Goal: Ask a question: Seek information or help from site administrators or community

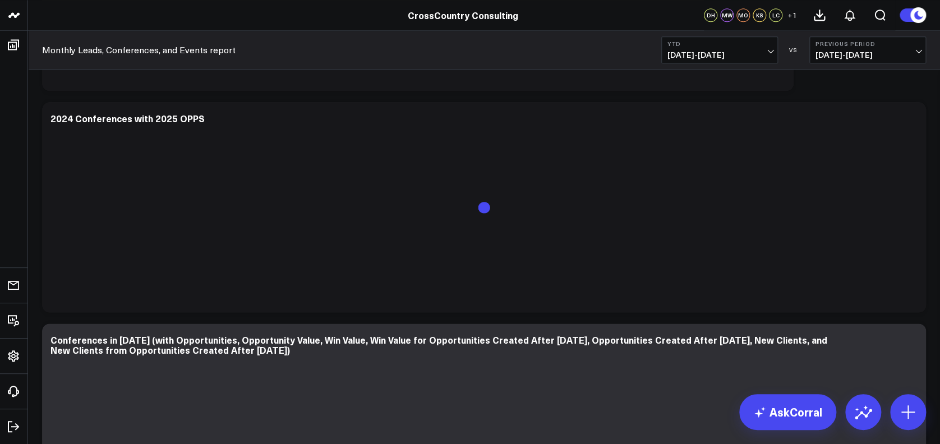
scroll to position [777, 0]
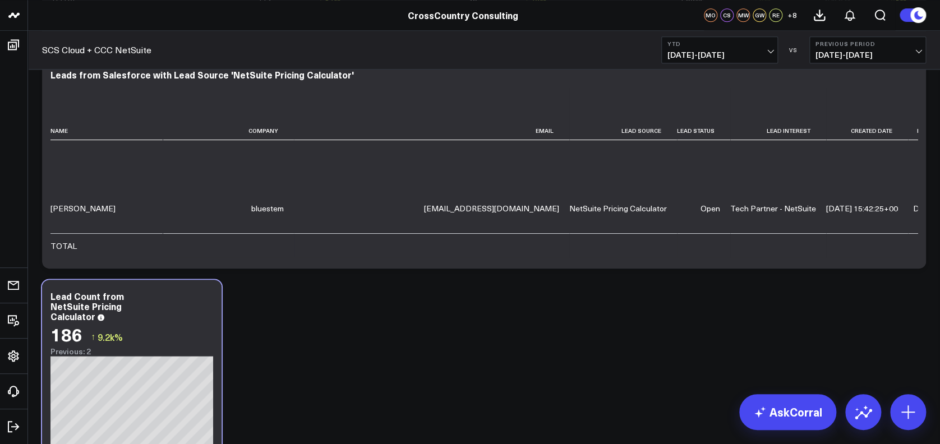
scroll to position [2864, 0]
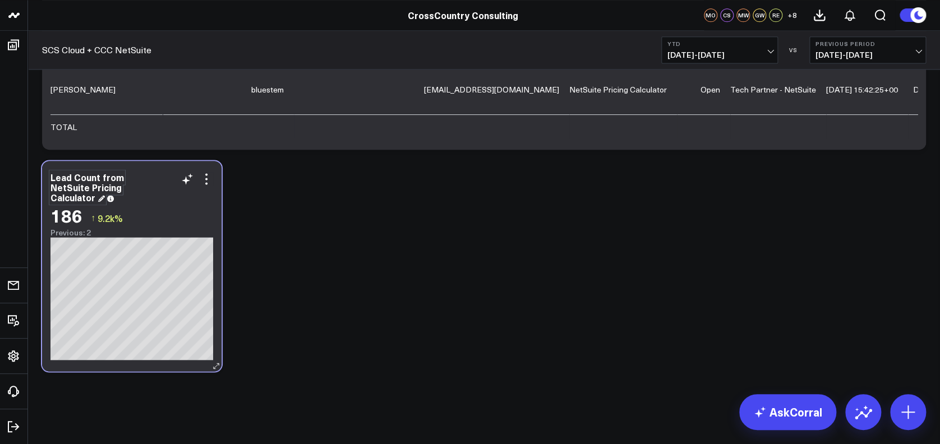
click at [89, 179] on div "Lead Count from NetSuite Pricing Calculator" at bounding box center [86, 187] width 73 height 33
copy div "Lead Count from NetSuite Pricing Calculator"
click at [785, 411] on link "AskCorral" at bounding box center [787, 412] width 97 height 36
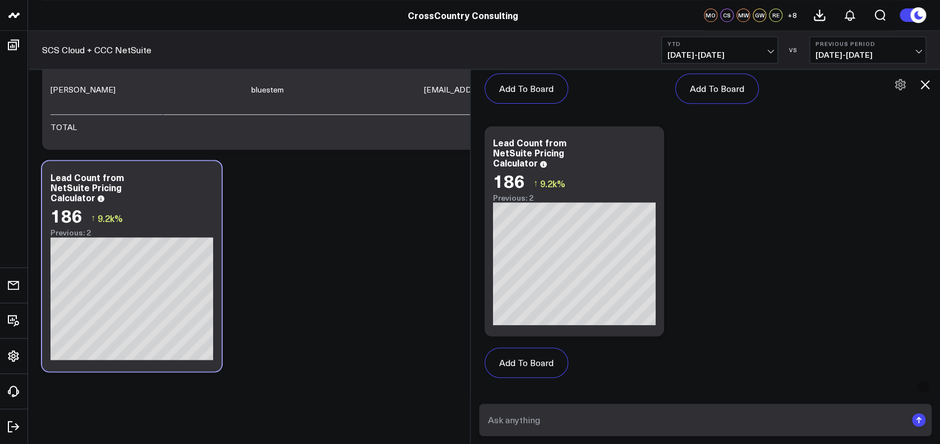
click at [645, 413] on textarea at bounding box center [695, 420] width 421 height 20
paste textarea "Lead Count from NetSuite Pricing Calculator"
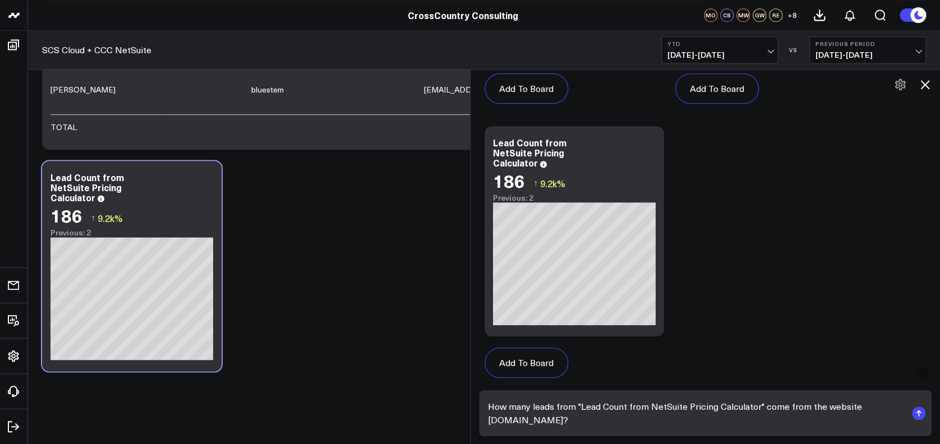
type textarea "How many leads from "Lead Count from NetSuite Pricing Calculator" come from the…"
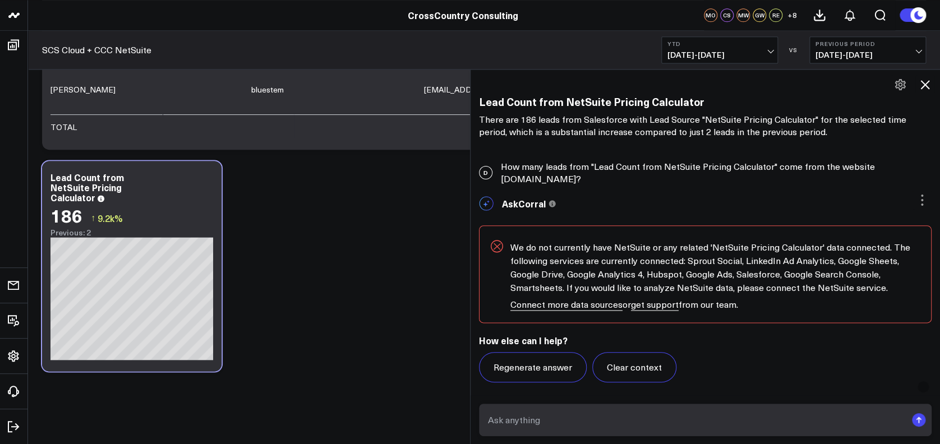
scroll to position [2642, 0]
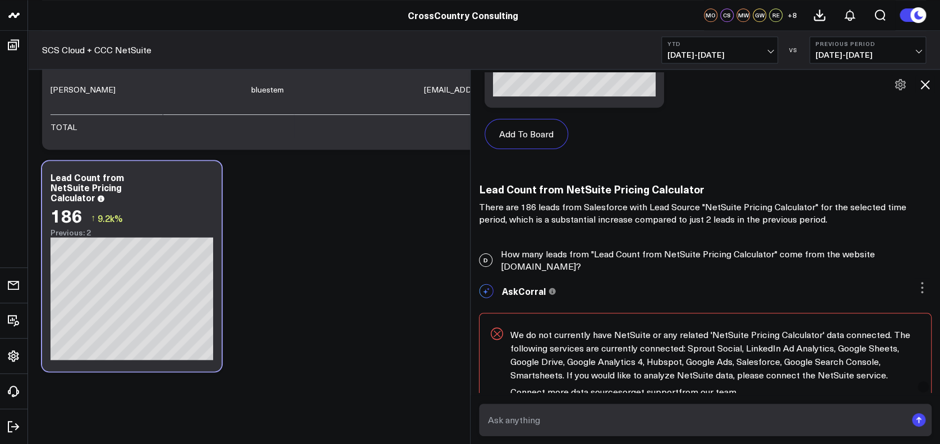
click at [672, 252] on div "D How many leads from "Lead Count from NetSuite Pricing Calculator" come from t…" at bounding box center [704, 260] width 469 height 36
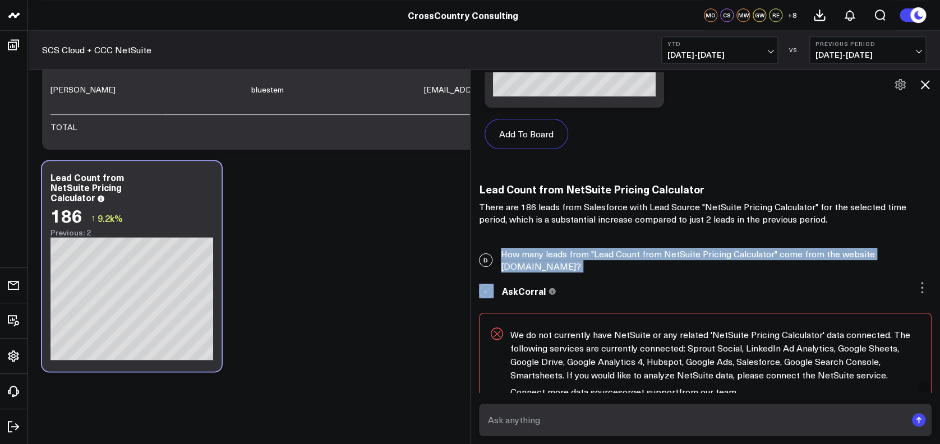
click at [672, 252] on div "D How many leads from "Lead Count from NetSuite Pricing Calculator" come from t…" at bounding box center [704, 260] width 469 height 36
copy div "How many leads from "Lead Count from NetSuite Pricing Calculator" come from the…"
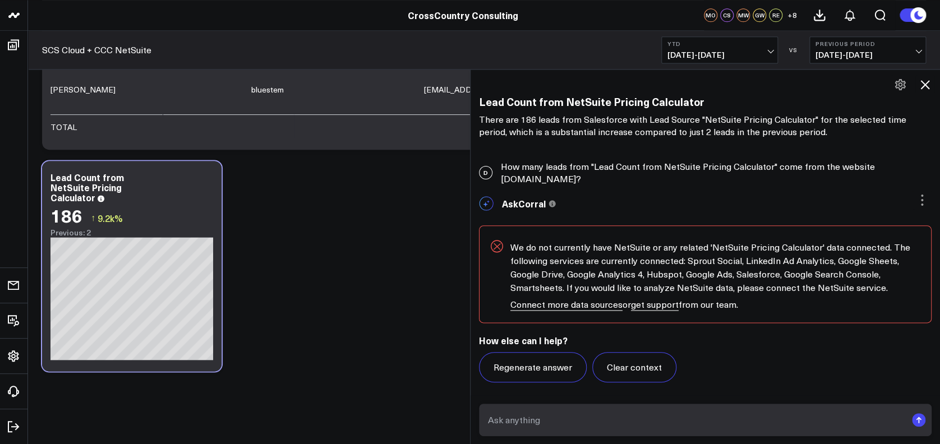
click at [637, 418] on textarea at bounding box center [695, 420] width 421 height 20
paste textarea "How many leads from "Lead Count from NetSuite Pricing Calculator" come from the…"
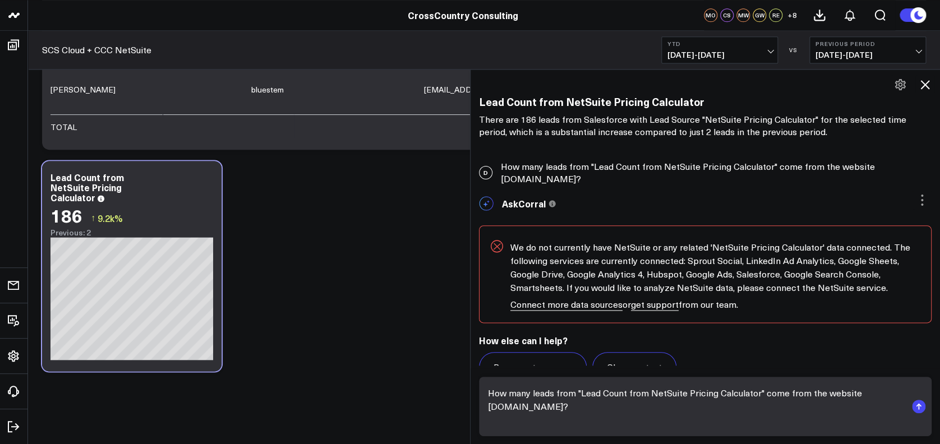
scroll to position [2756, 0]
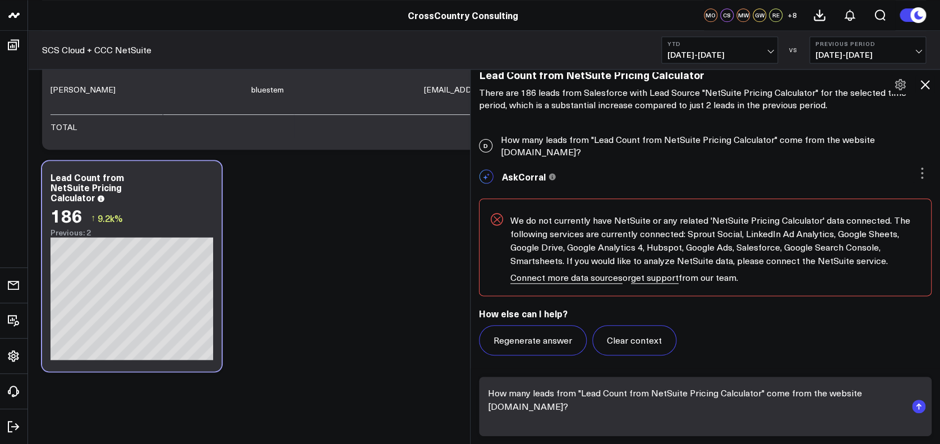
click at [573, 393] on textarea "How many leads from "Lead Count from NetSuite Pricing Calculator" come from the…" at bounding box center [695, 406] width 421 height 47
click at [575, 393] on textarea "How many leads from "Lead Count from NetSuite Pricing Calculator" come from the…" at bounding box center [695, 406] width 421 height 47
click at [580, 396] on textarea "How many leads from "Lead Count from NetSuite Pricing Calculator" come from the…" at bounding box center [695, 406] width 421 height 47
type textarea "How many leads from the widget "Lead Count from NetSuite Pricing Calculator" co…"
click at [681, 408] on textarea "How many leads from the widget "Lead Count from NetSuite Pricing Calculator" co…" at bounding box center [695, 406] width 421 height 47
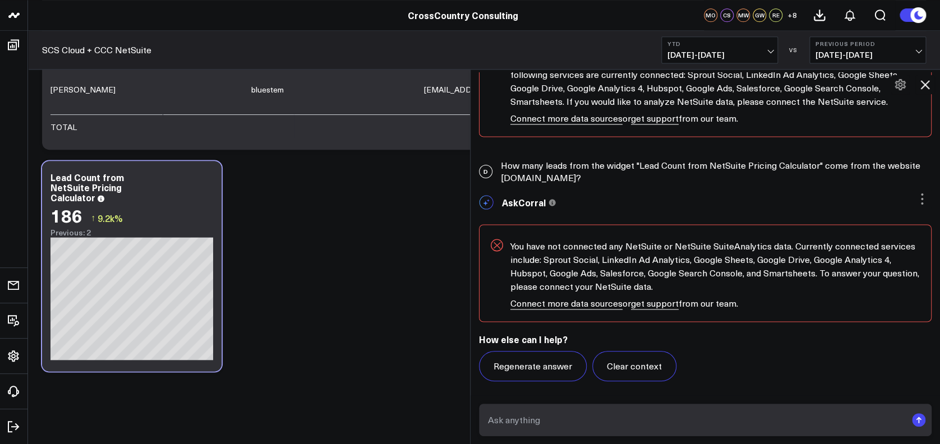
scroll to position [2914, 0]
click at [528, 170] on div "D How many leads from the widget "Lead Count from NetSuite Pricing Calculator" …" at bounding box center [704, 173] width 469 height 36
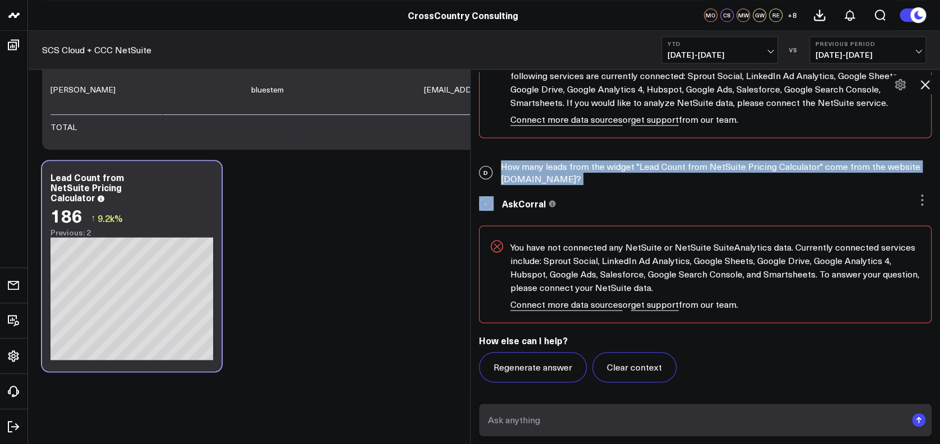
click at [528, 170] on div "D How many leads from the widget "Lead Count from NetSuite Pricing Calculator" …" at bounding box center [704, 173] width 469 height 36
drag, startPoint x: 528, startPoint y: 170, endPoint x: 686, endPoint y: 169, distance: 158.1
click at [686, 169] on div "D How many leads from the widget "Lead Count from NetSuite Pricing Calculator" …" at bounding box center [704, 173] width 469 height 36
click at [601, 165] on div "D How many leads from the widget "Lead Count from NetSuite Pricing Calculator" …" at bounding box center [704, 173] width 469 height 36
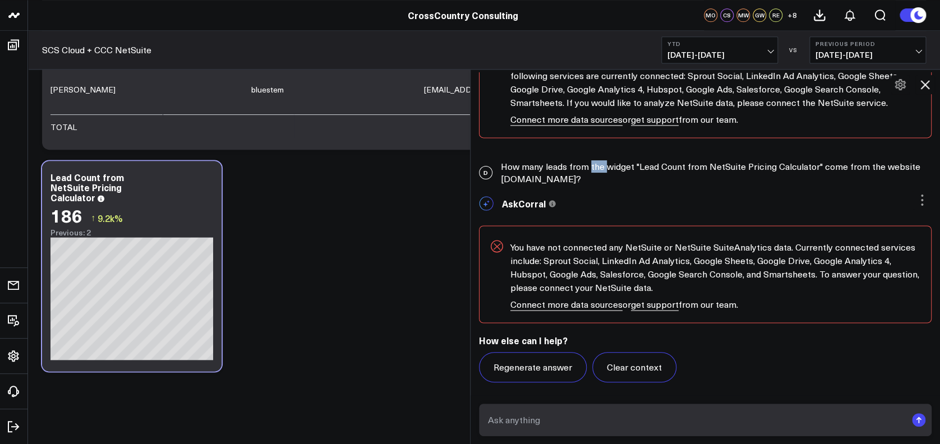
click at [601, 165] on div "D How many leads from the widget "Lead Count from NetSuite Pricing Calculator" …" at bounding box center [704, 173] width 469 height 36
click at [547, 405] on form at bounding box center [705, 420] width 452 height 33
click at [538, 429] on textarea at bounding box center [695, 420] width 421 height 20
paste textarea "How many leads from the widget "Lead Count from NetSuite Pricing Calculator" co…"
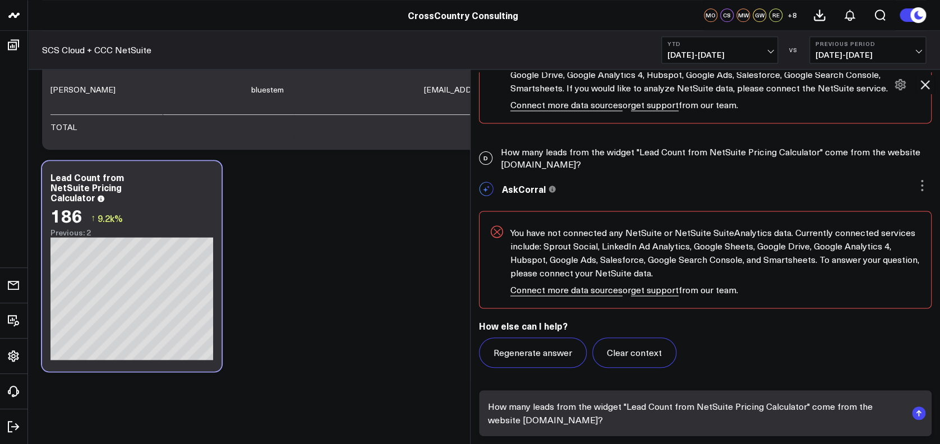
scroll to position [2928, 0]
click at [535, 410] on textarea "How many leads from the widget "Lead Count from NetSuite Pricing Calculator" co…" at bounding box center [695, 413] width 421 height 34
type textarea "How many Salesforce leads from the widget "Lead Count from NetSuite Pricing Cal…"
click at [693, 413] on textarea "How many Salesforce leads from the widget "Lead Count from NetSuite Pricing Cal…" at bounding box center [695, 413] width 421 height 34
click at [676, 423] on textarea "How many Salesforce leads from the widget "Lead Count from NetSuite Pricing Cal…" at bounding box center [695, 413] width 421 height 34
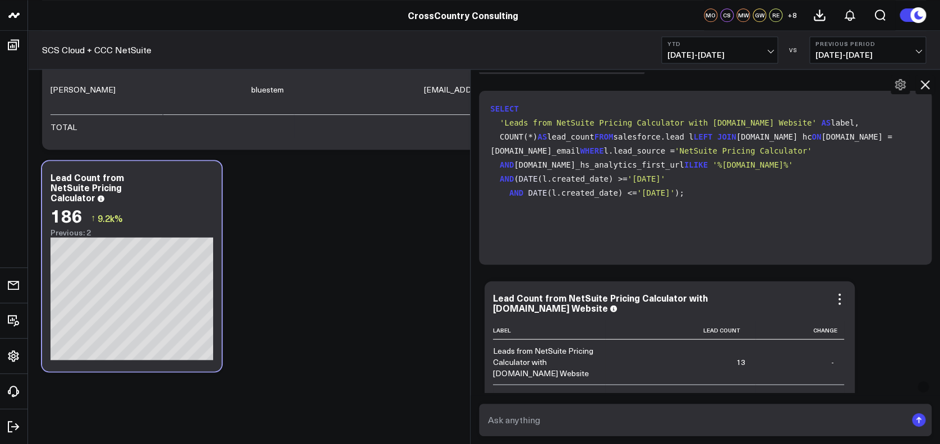
scroll to position [3347, 0]
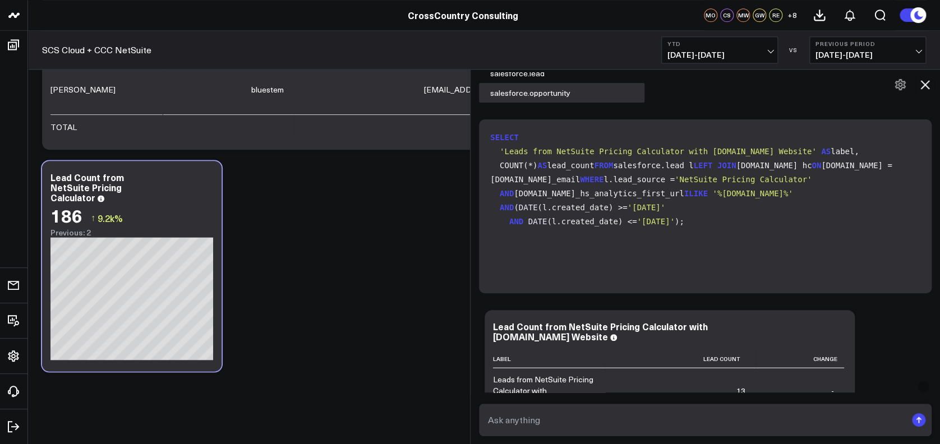
click at [933, 92] on button at bounding box center [924, 84] width 19 height 19
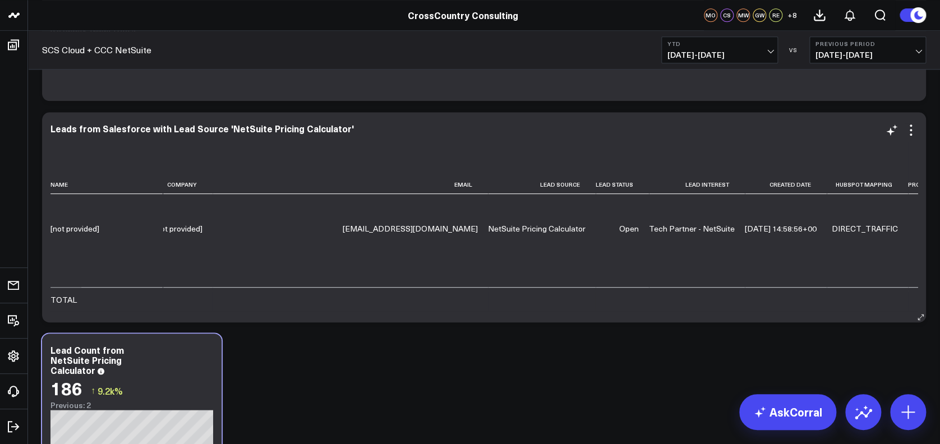
scroll to position [2427, 0]
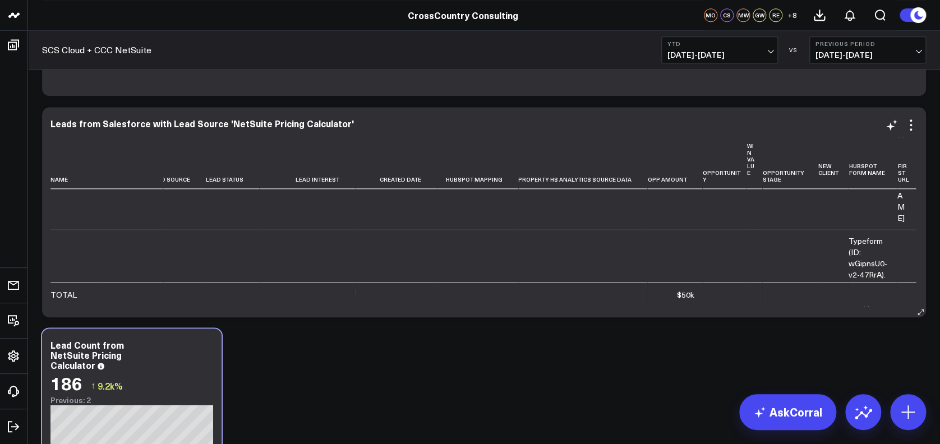
scroll to position [2737, 534]
click at [907, 119] on icon at bounding box center [910, 124] width 13 height 13
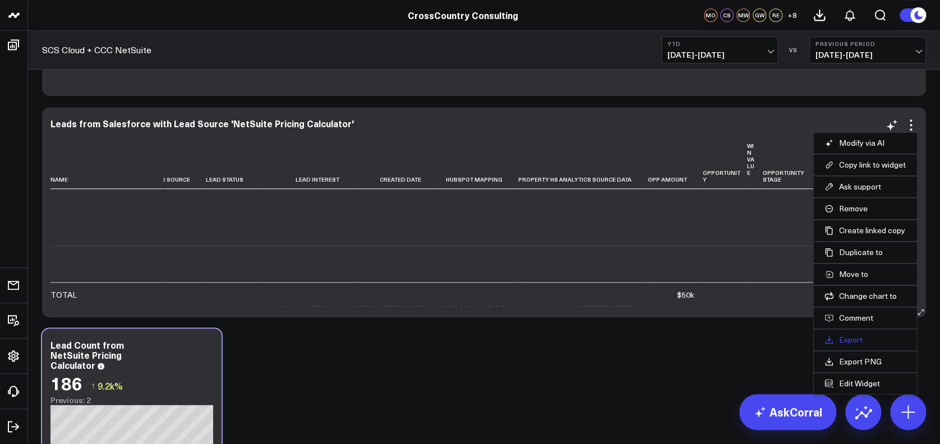
click at [862, 340] on link "Export" at bounding box center [864, 340] width 81 height 10
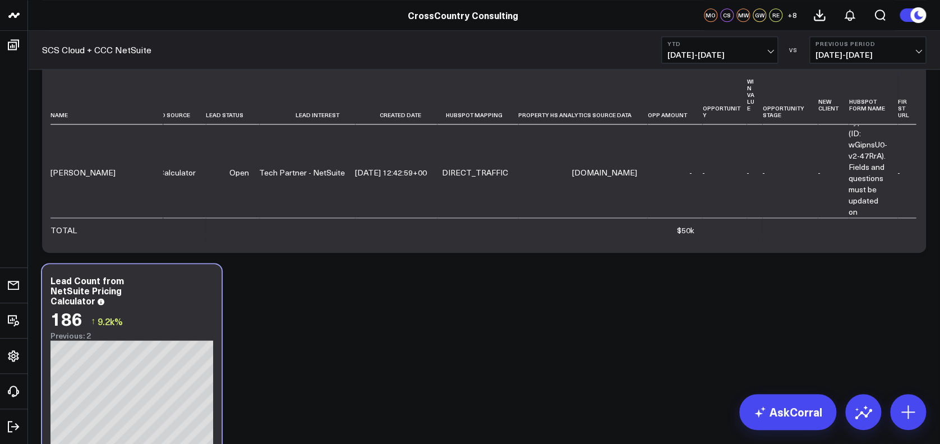
scroll to position [2864, 0]
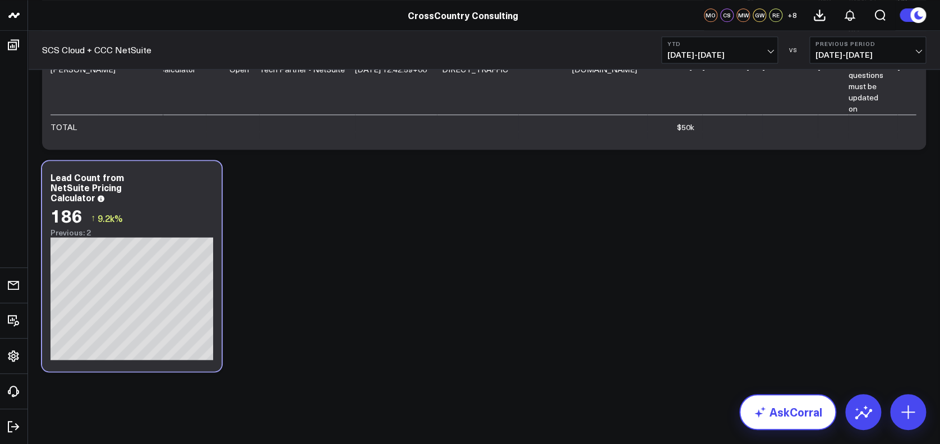
click at [778, 420] on link "AskCorral" at bounding box center [787, 412] width 97 height 36
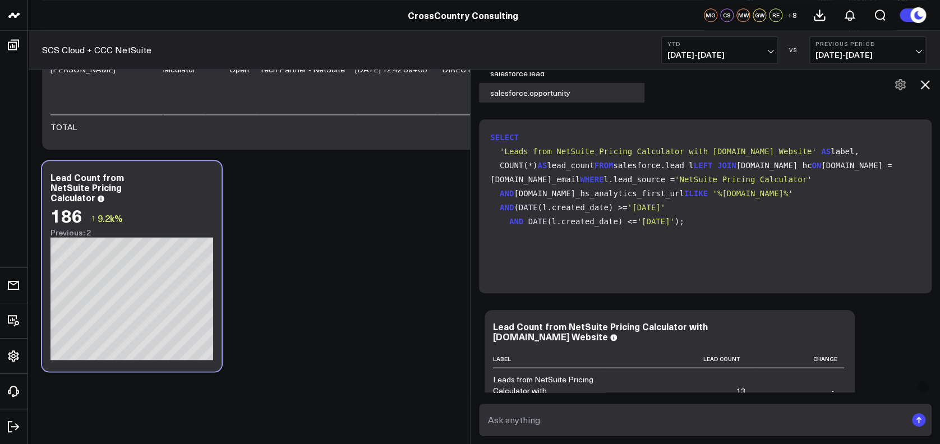
click at [587, 421] on textarea at bounding box center [695, 420] width 421 height 20
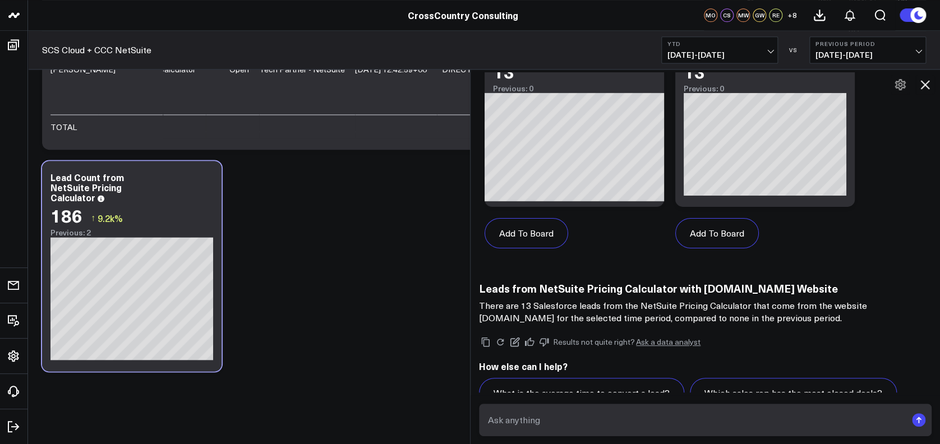
scroll to position [3996, 0]
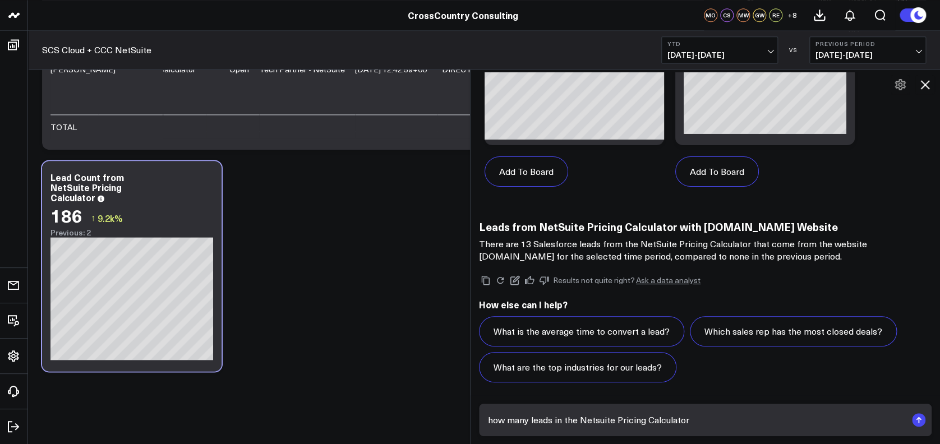
click at [580, 420] on textarea "how many leads in the Netsuite Pricing Calculator" at bounding box center [695, 420] width 421 height 20
click at [771, 417] on textarea "how many leads in the Salesforce Netsuite Pricing Calculator" at bounding box center [695, 420] width 421 height 20
paste textarea "PROPERTY HS ANALYTICS SOURCE DATA"
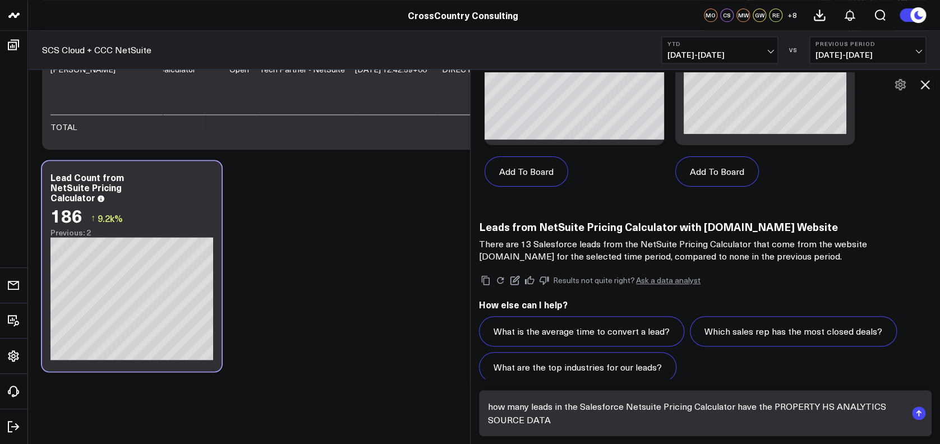
scroll to position [4010, 0]
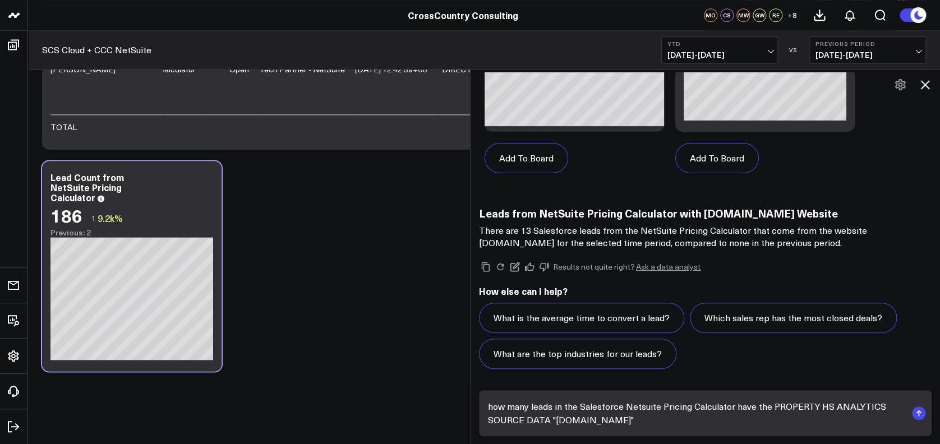
type textarea "how many leads in the Salesforce Netsuite Pricing Calculator have the PROPERTY …"
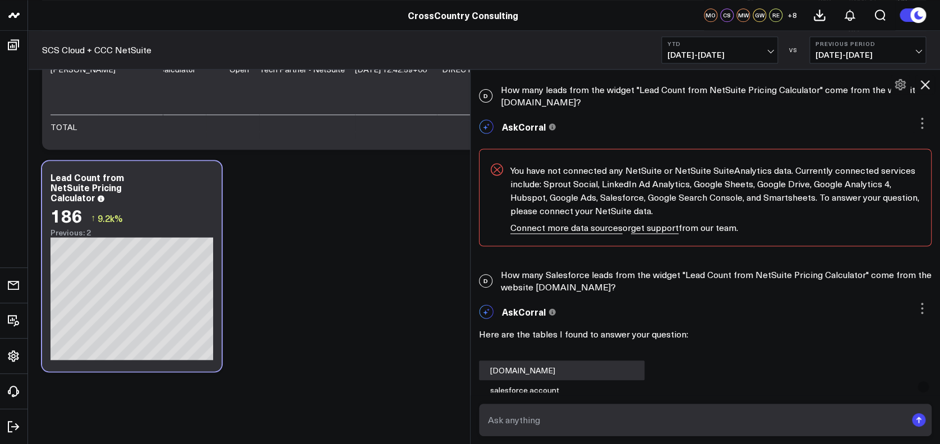
scroll to position [2991, 0]
click at [925, 88] on icon at bounding box center [924, 84] width 13 height 13
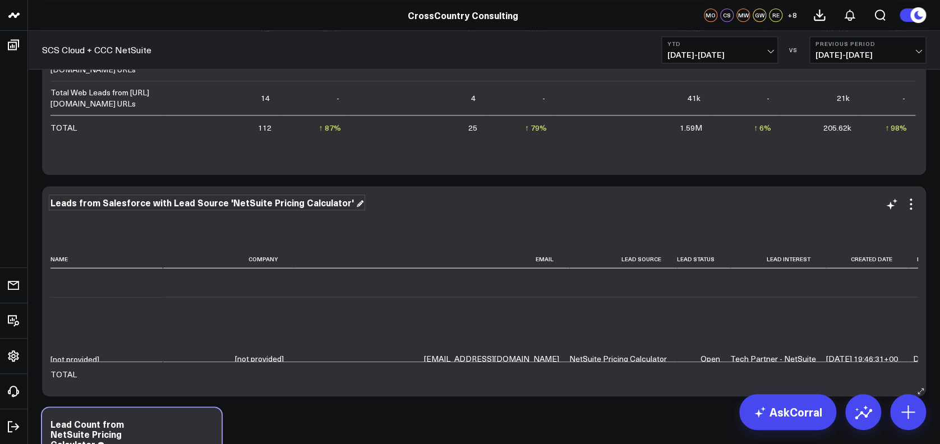
scroll to position [3565, 0]
click at [284, 202] on div "Leads from Salesforce with Lead Source 'NetSuite Pricing Calculator'" at bounding box center [206, 202] width 313 height 12
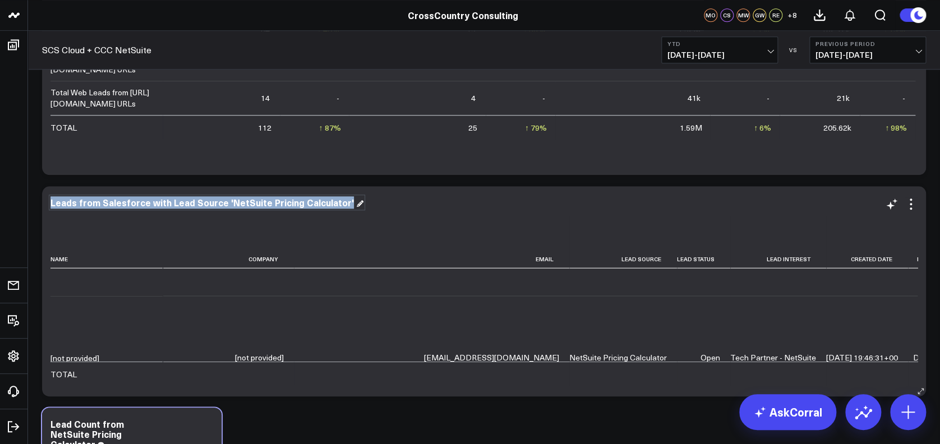
click at [284, 202] on div "Leads from Salesforce with Lead Source 'NetSuite Pricing Calculator'" at bounding box center [206, 202] width 313 height 12
copy div "Leads from Salesforce with Lead Source 'NetSuite Pricing Calculator'"
click at [768, 415] on link "AskCorral" at bounding box center [787, 412] width 97 height 36
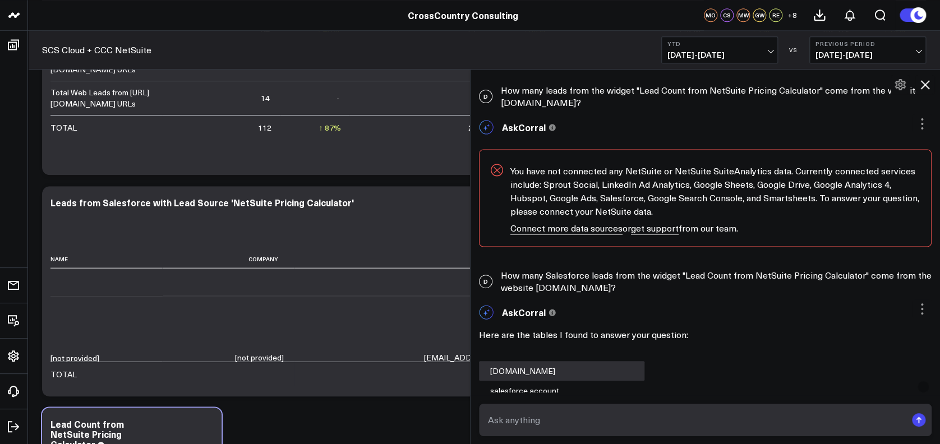
click at [551, 420] on textarea at bounding box center [695, 420] width 421 height 20
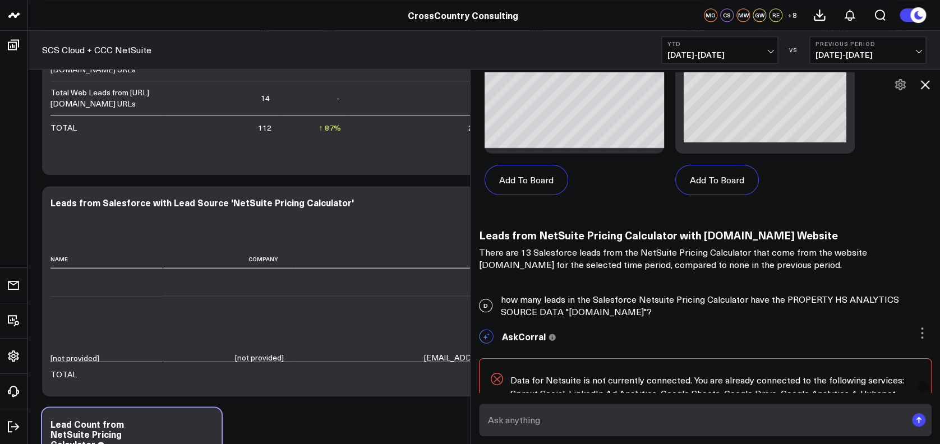
scroll to position [4108, 0]
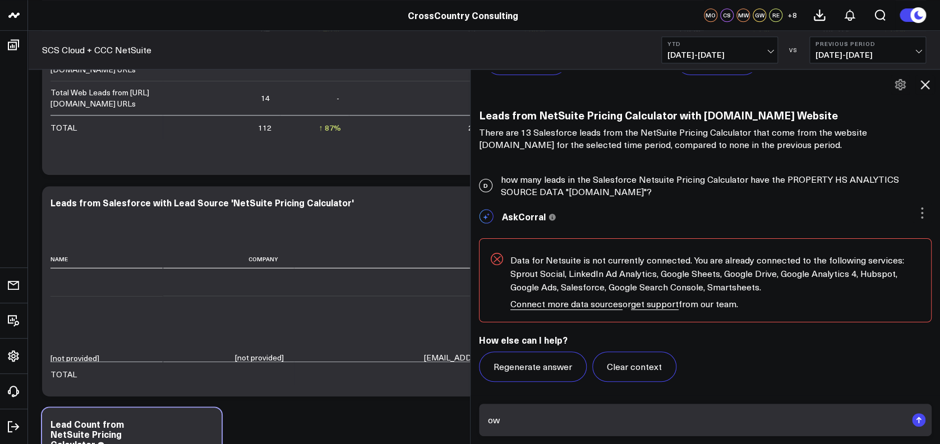
type textarea "o"
paste textarea "Leads from Salesforce with Lead Source 'NetSuite Pricing Calculator'"
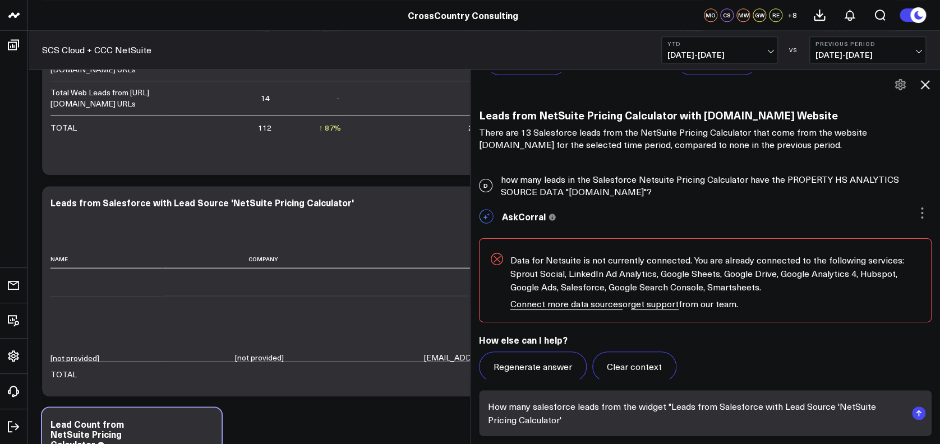
scroll to position [4121, 0]
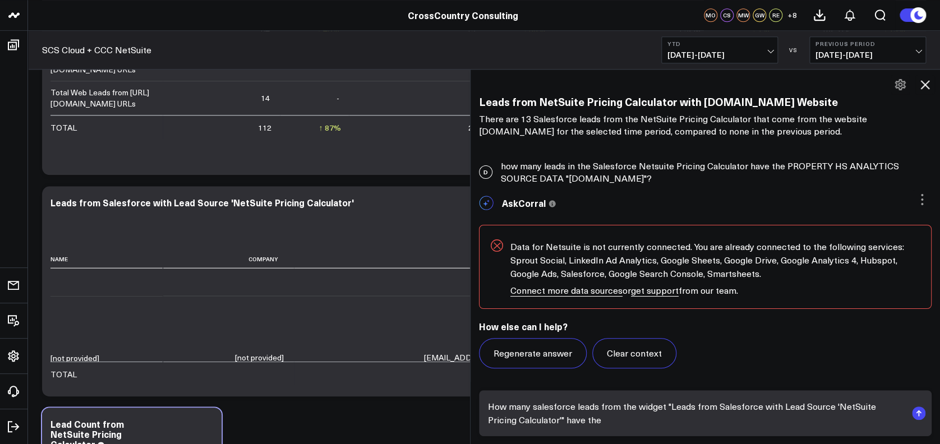
paste textarea "PROPERTY HS ANALYTICS SOURCE DATA"
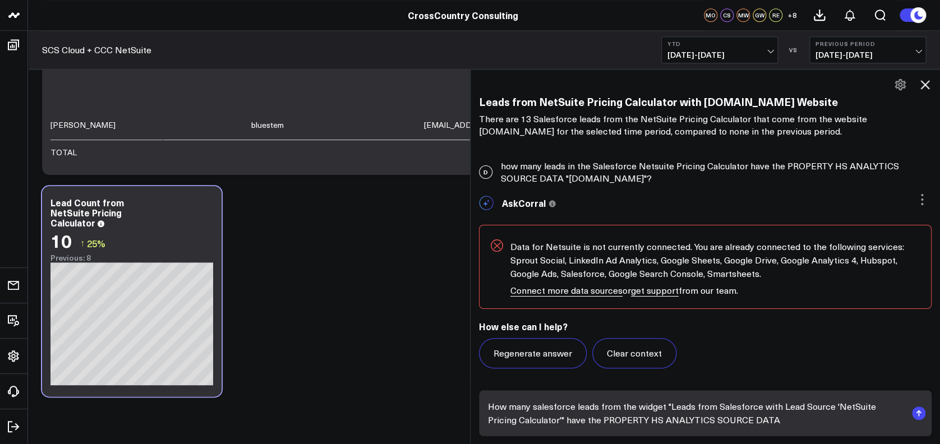
type textarea "How many salesforce leads from the widget "Leads from Salesforce with Lead Sour…"
click at [918, 85] on icon at bounding box center [924, 84] width 13 height 13
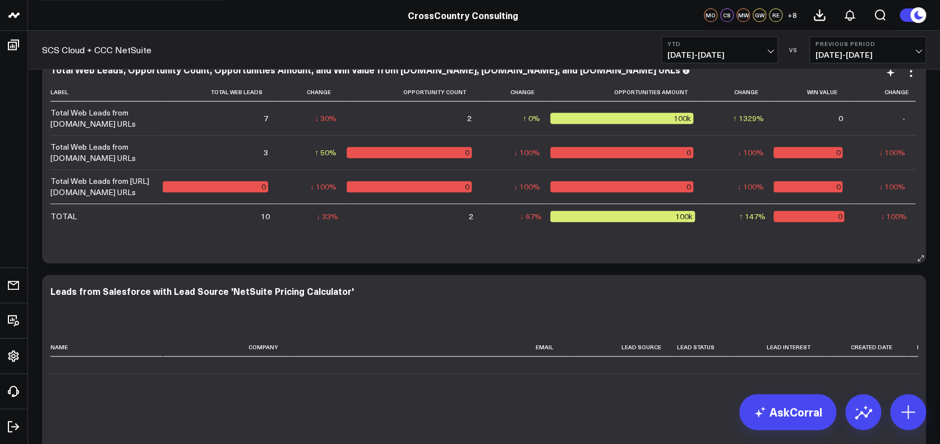
scroll to position [8, 0]
click at [724, 46] on b "YTD" at bounding box center [719, 43] width 104 height 7
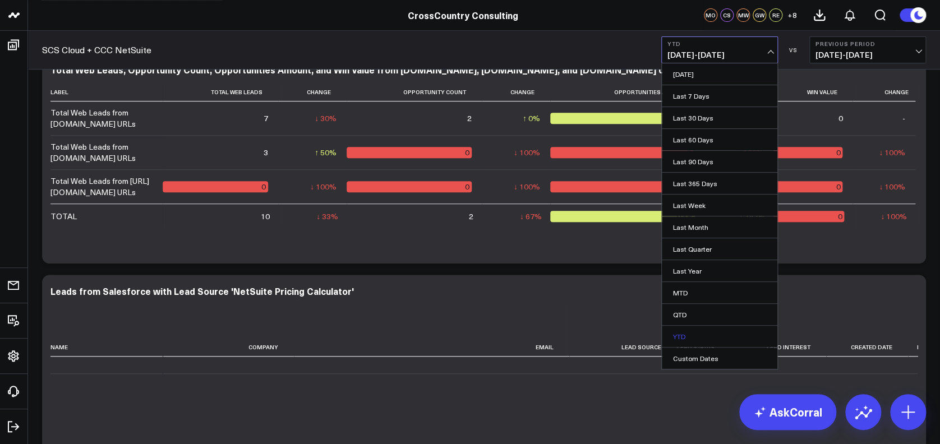
click at [686, 335] on link "YTD" at bounding box center [718, 336] width 115 height 21
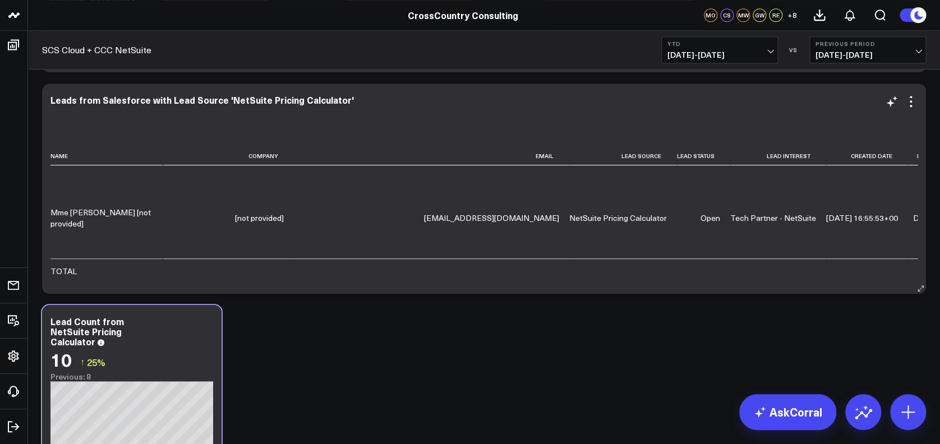
scroll to position [0, 0]
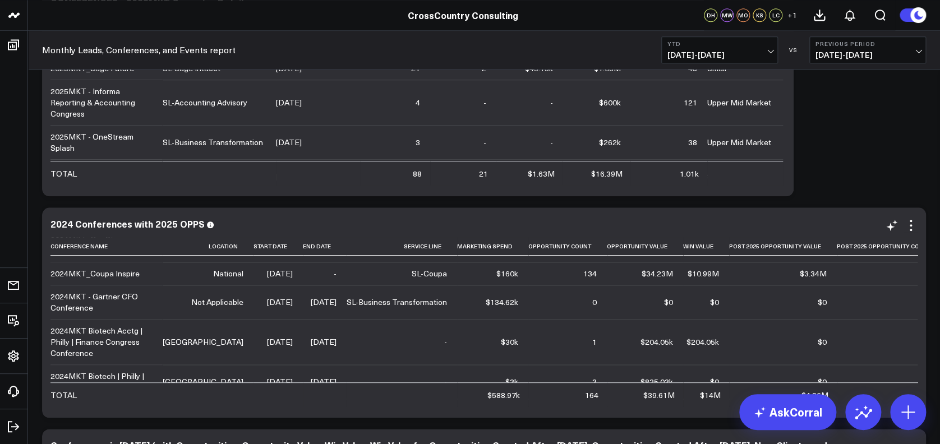
scroll to position [322, 0]
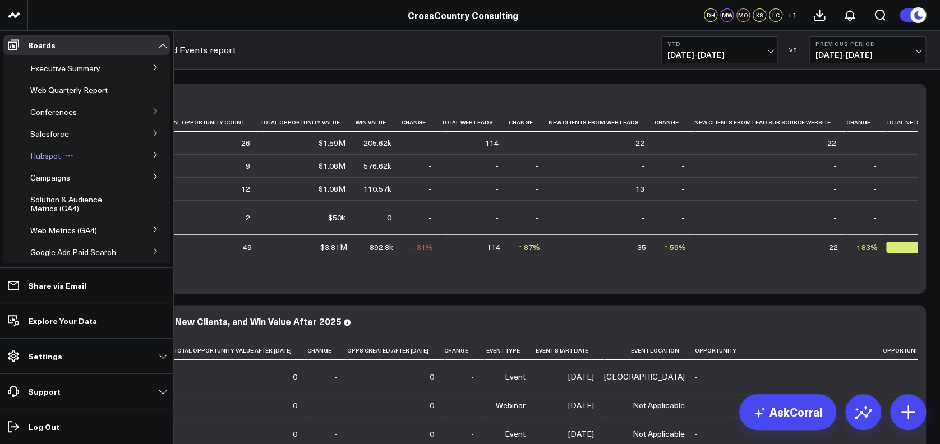
scroll to position [332, 0]
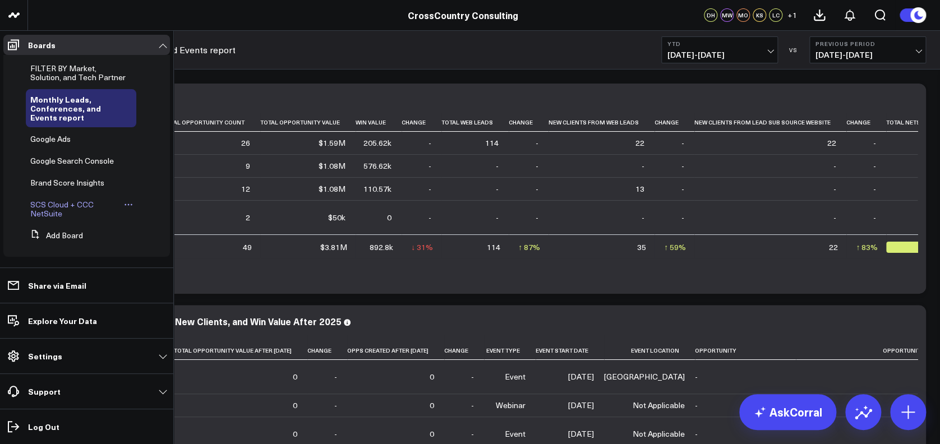
click at [60, 214] on span "SCS Cloud + CCC NetSuite" at bounding box center [61, 209] width 63 height 20
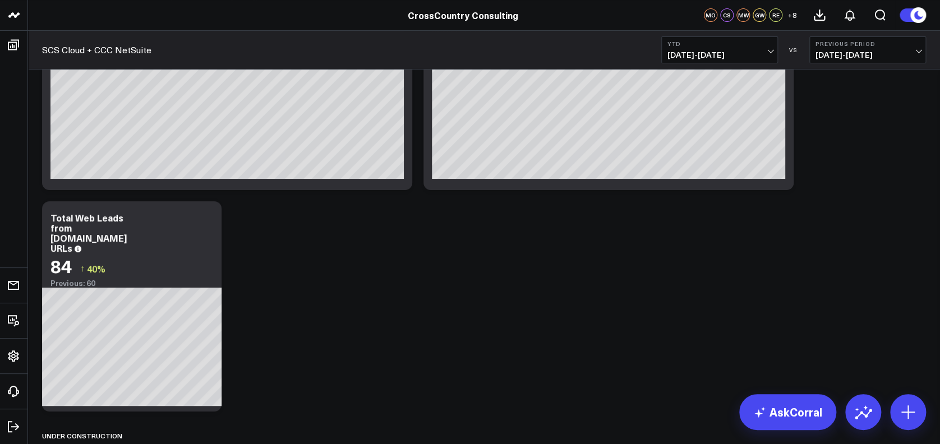
scroll to position [2121, 0]
